Goal: Task Accomplishment & Management: Use online tool/utility

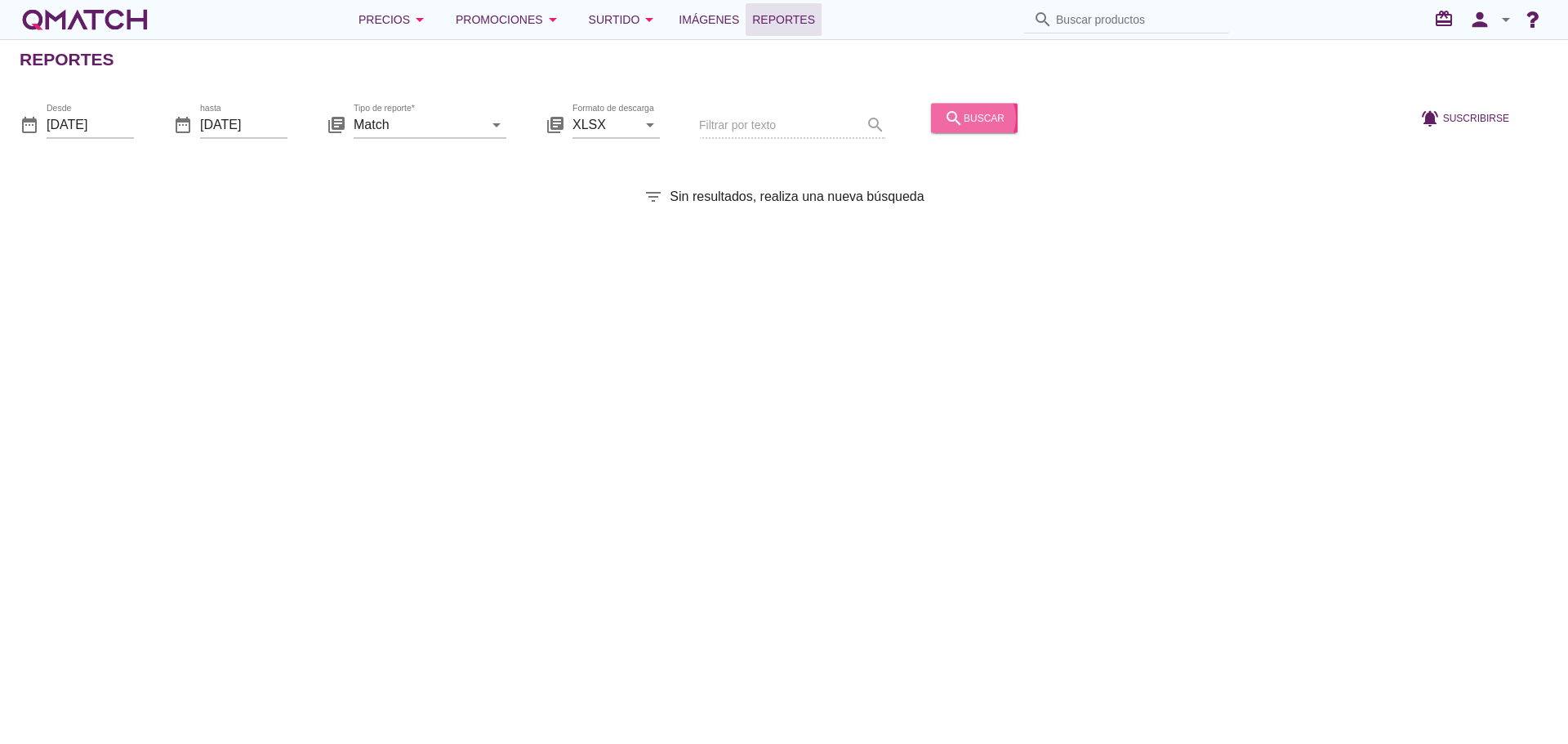
click at [974, 127] on button "search buscar" at bounding box center [973, 117] width 86 height 29
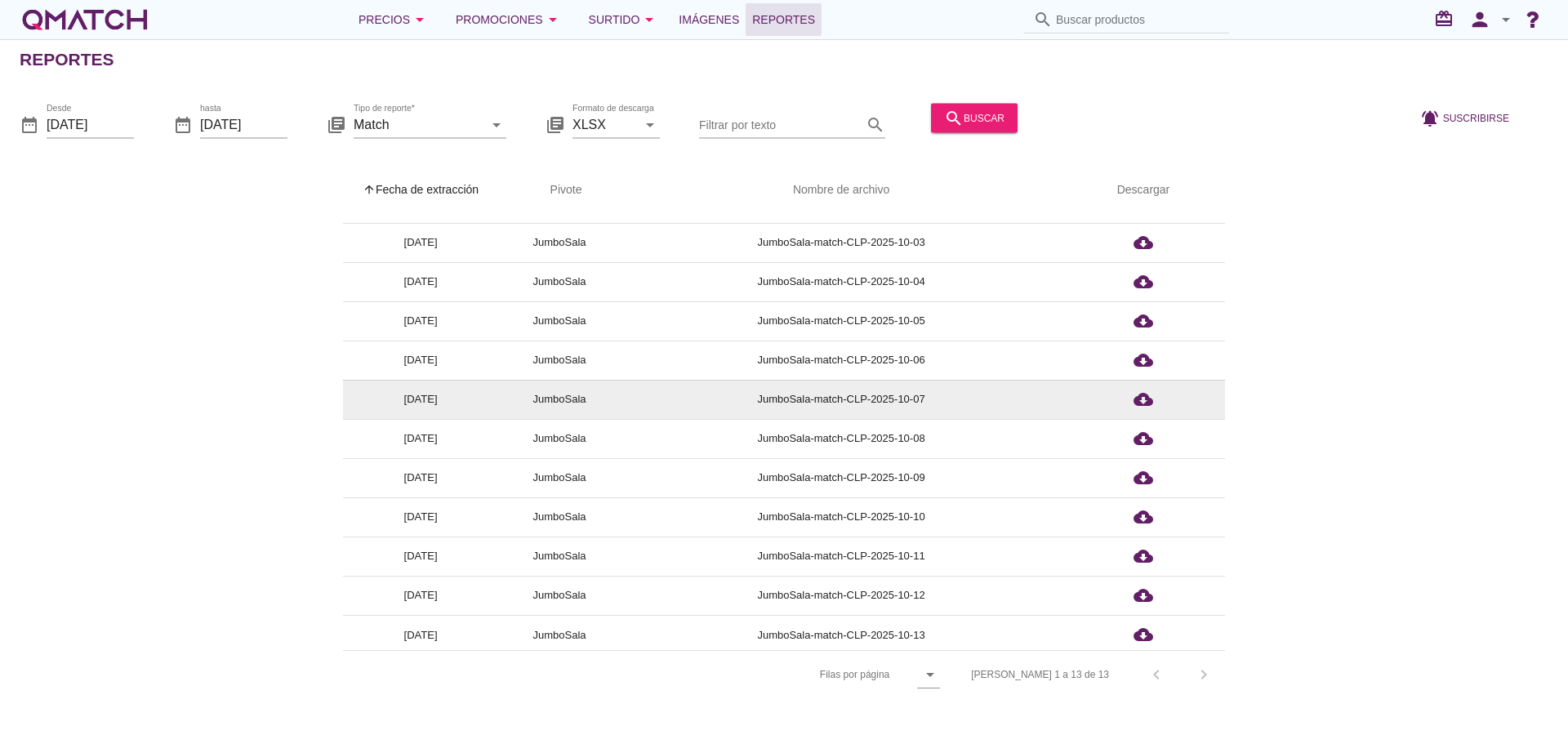
scroll to position [73, 0]
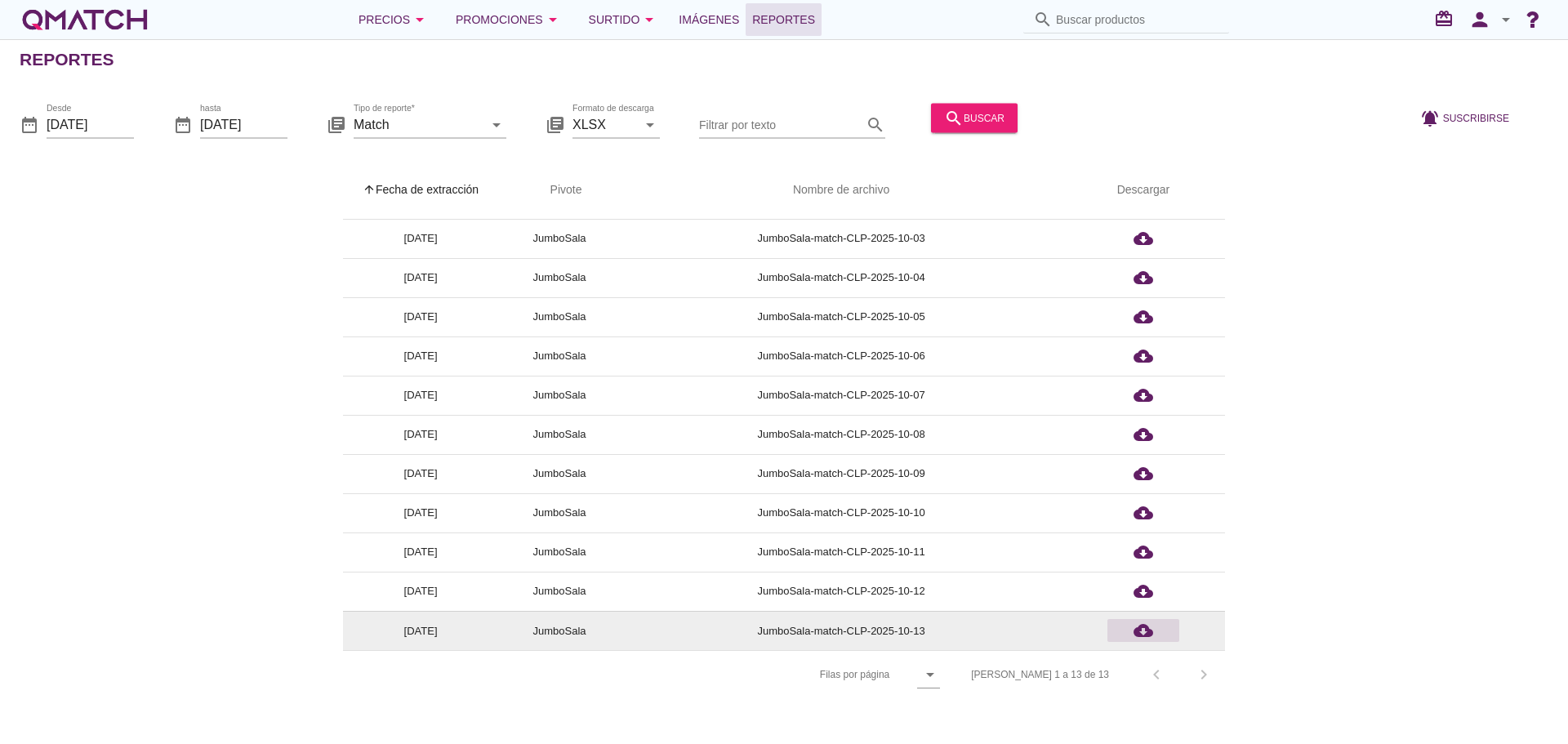
click at [1142, 630] on icon "cloud_download" at bounding box center [1143, 630] width 20 height 20
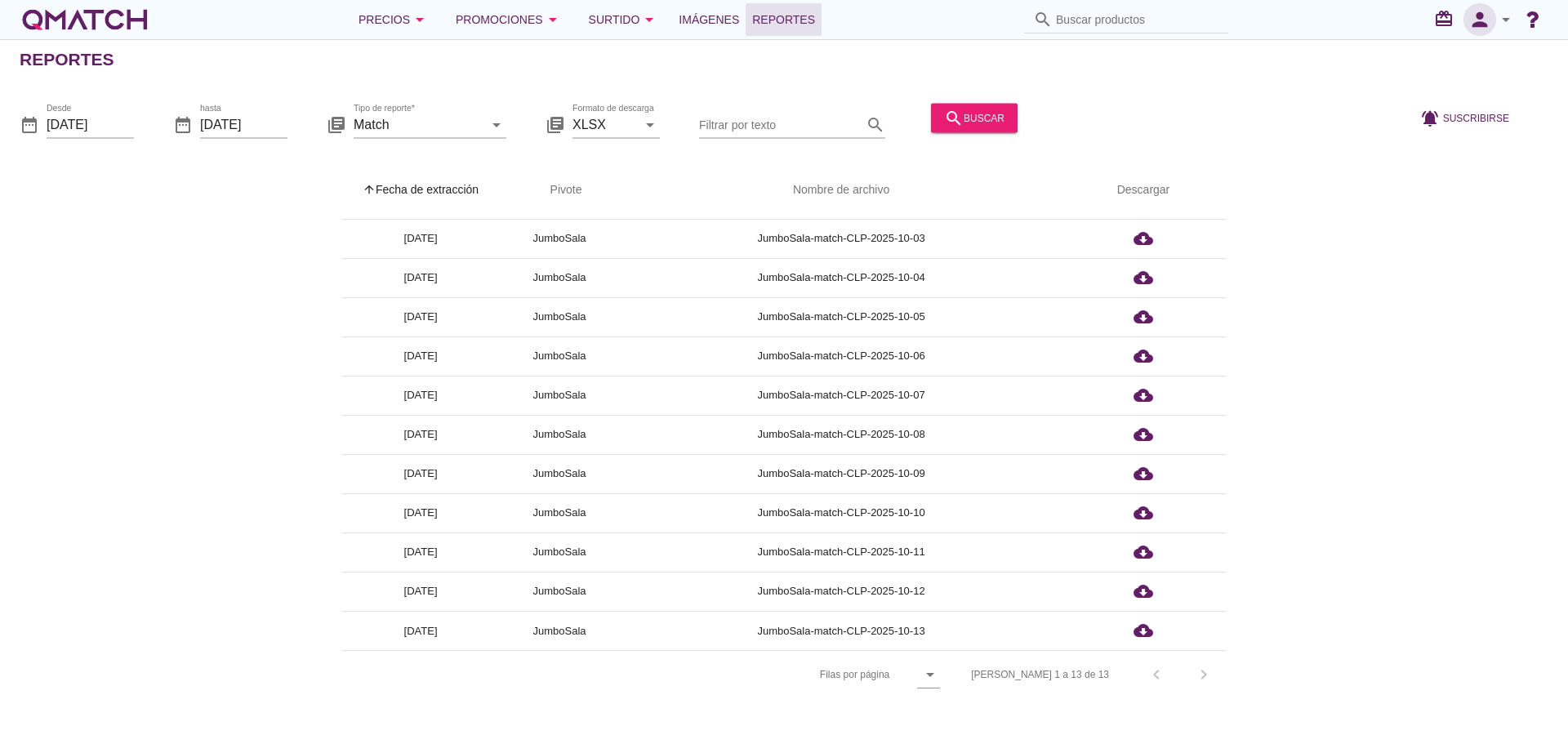
click at [1477, 20] on icon "person" at bounding box center [1480, 20] width 33 height 23
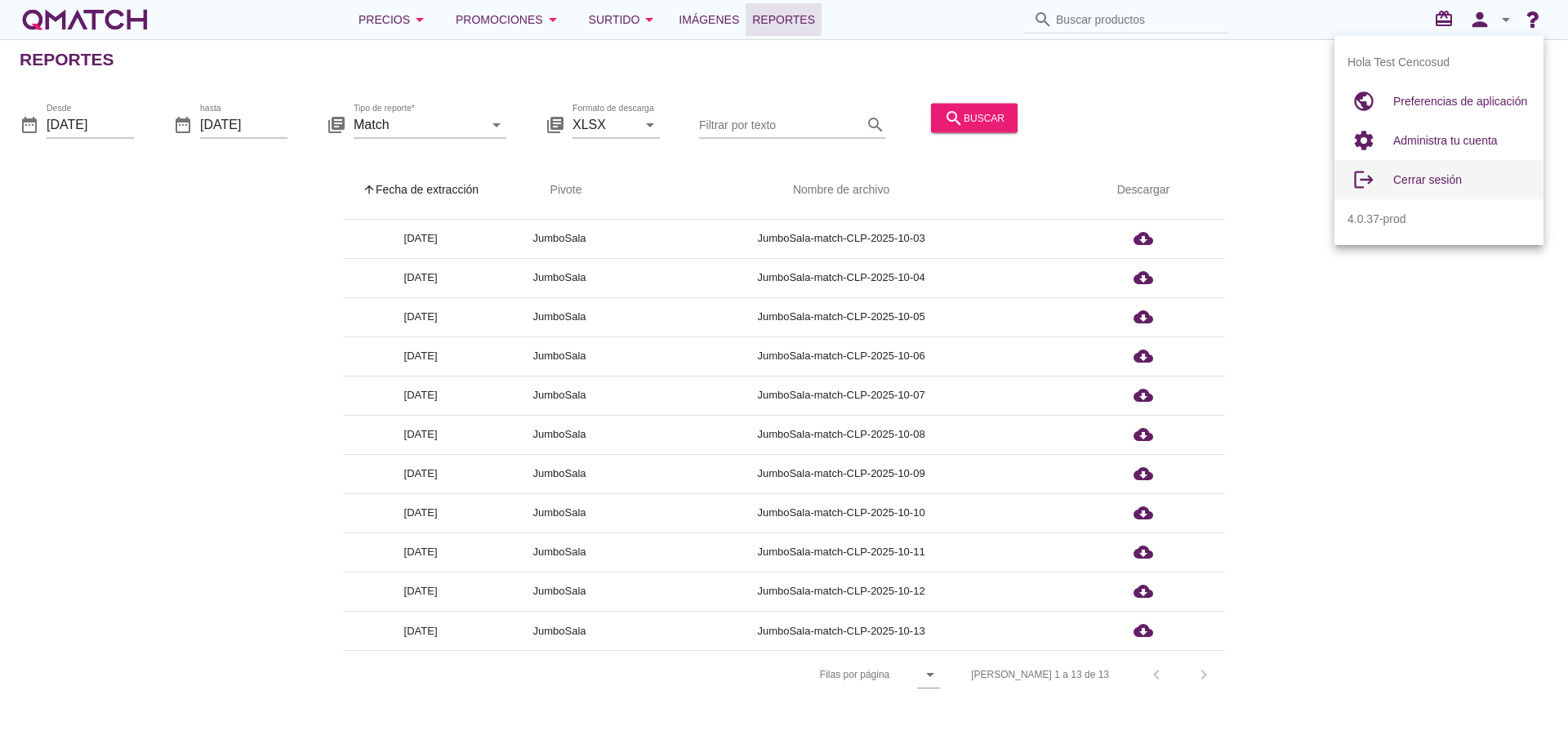
click at [1421, 189] on div "Cerrar sesión" at bounding box center [1462, 180] width 137 height 20
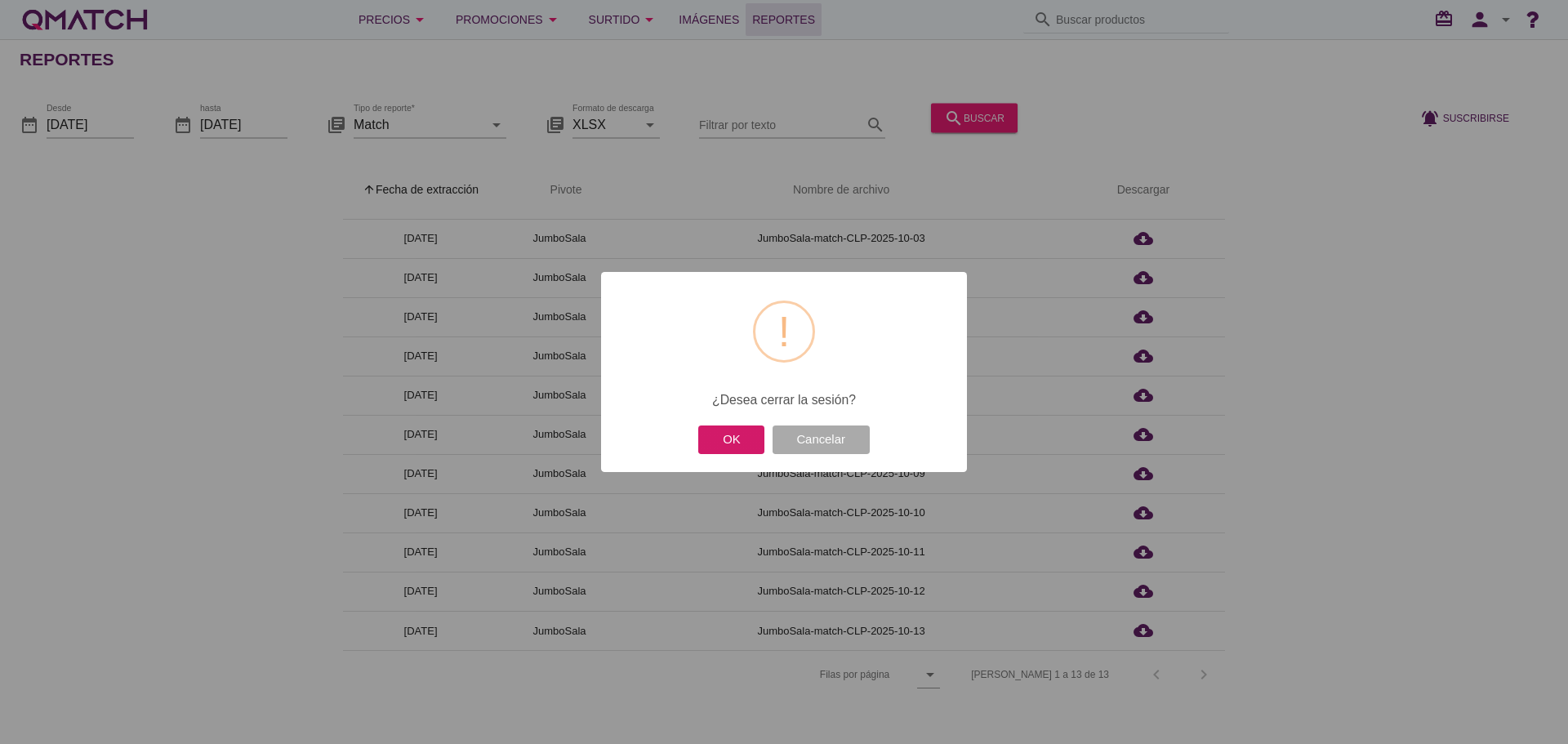
click at [741, 440] on button "OK" at bounding box center [731, 439] width 66 height 28
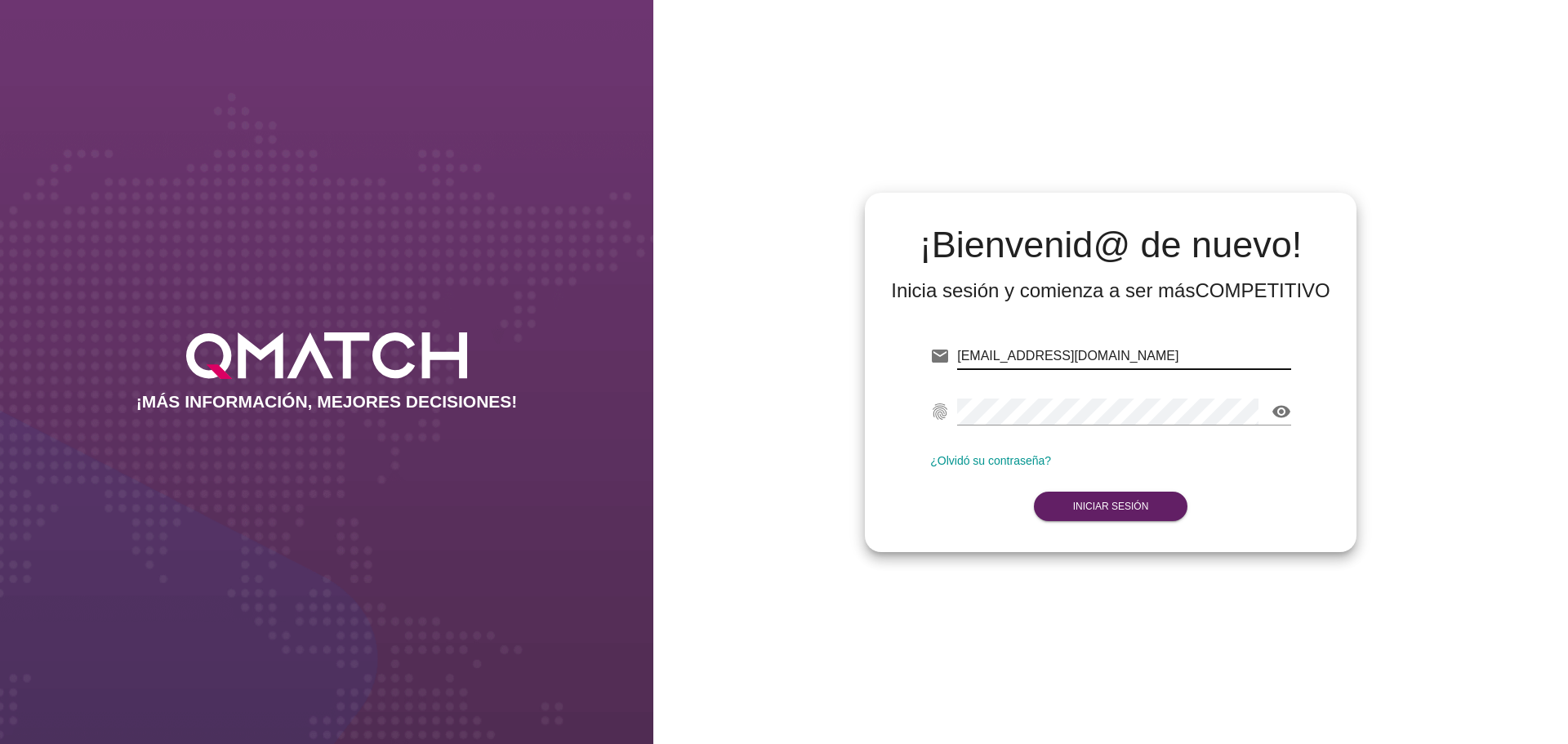
click at [1152, 351] on input "[EMAIL_ADDRESS][DOMAIN_NAME]" at bounding box center [1124, 356] width 334 height 27
type input "[EMAIL_ADDRESS][DOMAIN_NAME]"
click at [1101, 505] on strong "Iniciar Sesión" at bounding box center [1110, 505] width 76 height 11
